Goal: Find specific page/section: Find specific page/section

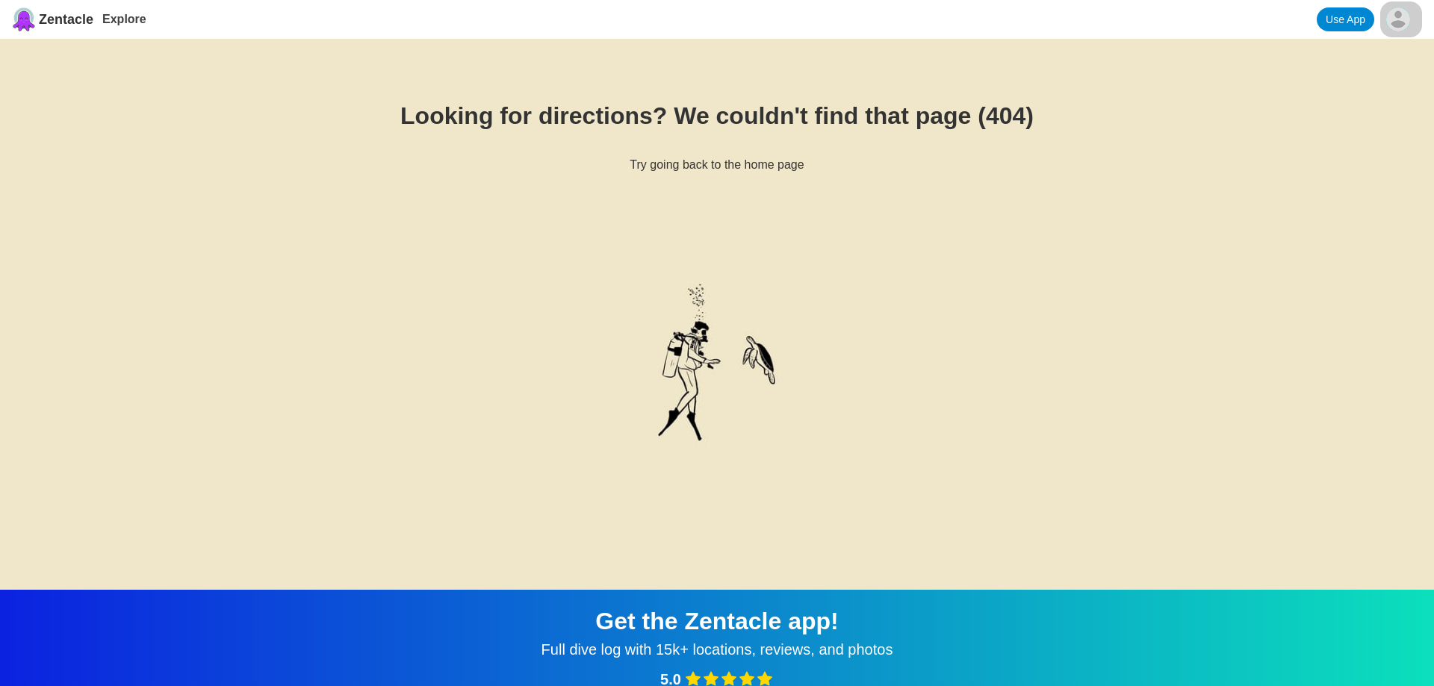
click at [1381, 18] on html "Zentacle Explore Use App Looking for directions? We couldn't find that page (40…" at bounding box center [717, 516] width 1434 height 1032
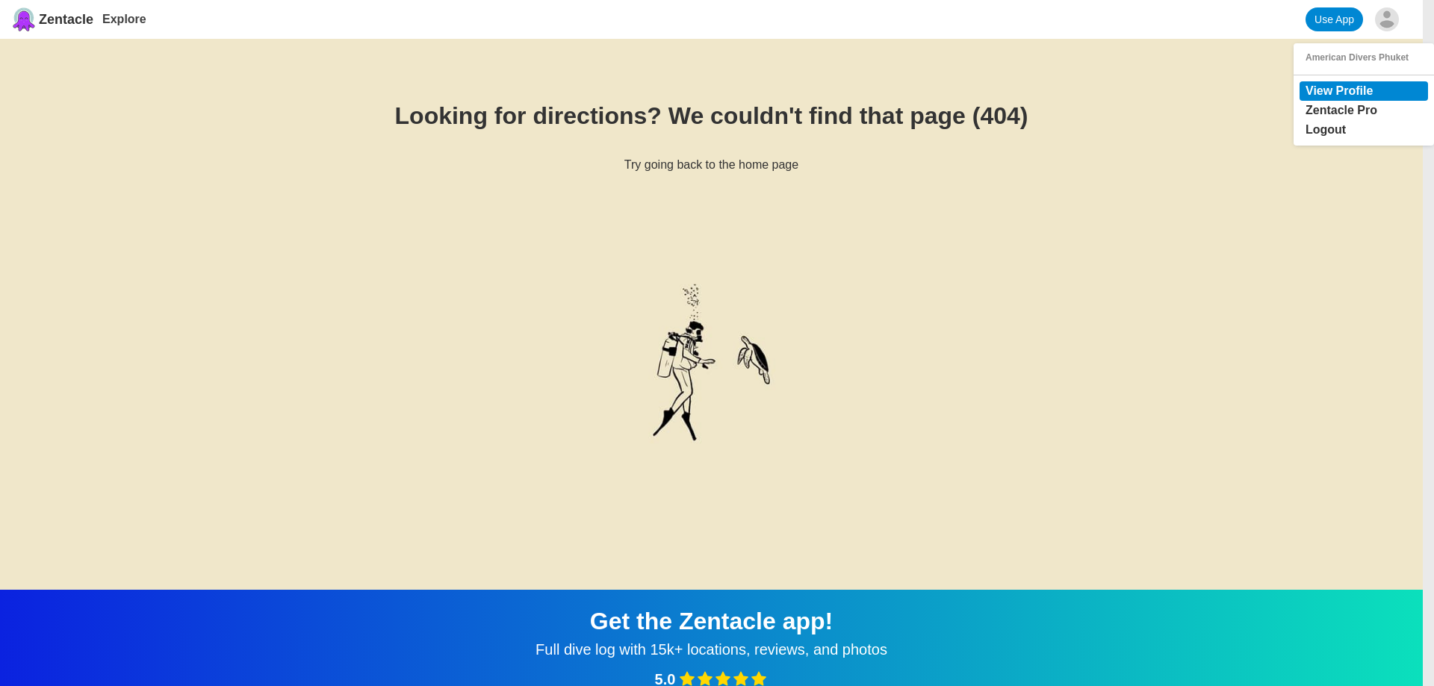
click at [1356, 94] on link "View Profile" at bounding box center [1339, 90] width 67 height 13
click at [1355, 58] on div "American Divers Phuket" at bounding box center [1364, 57] width 117 height 10
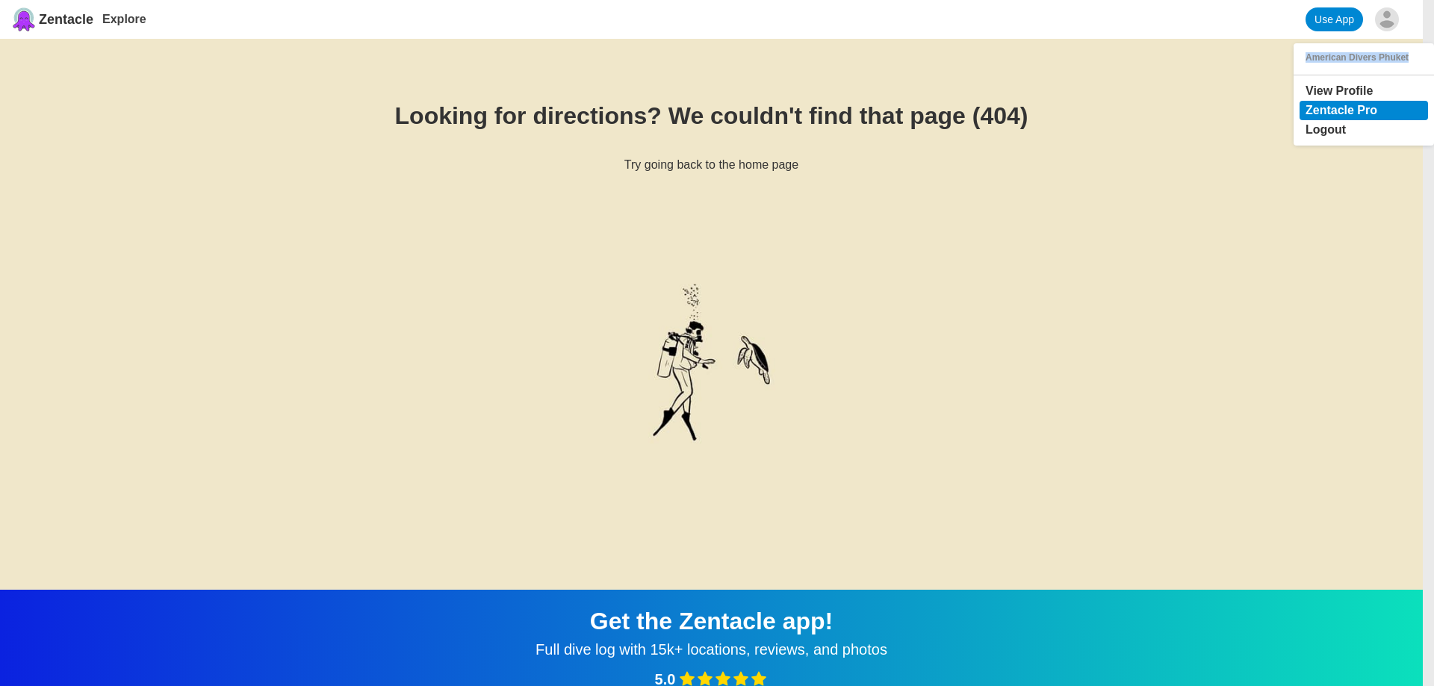
click at [1328, 114] on link "Zentacle Pro" at bounding box center [1342, 110] width 72 height 13
